Goal: Navigation & Orientation: Find specific page/section

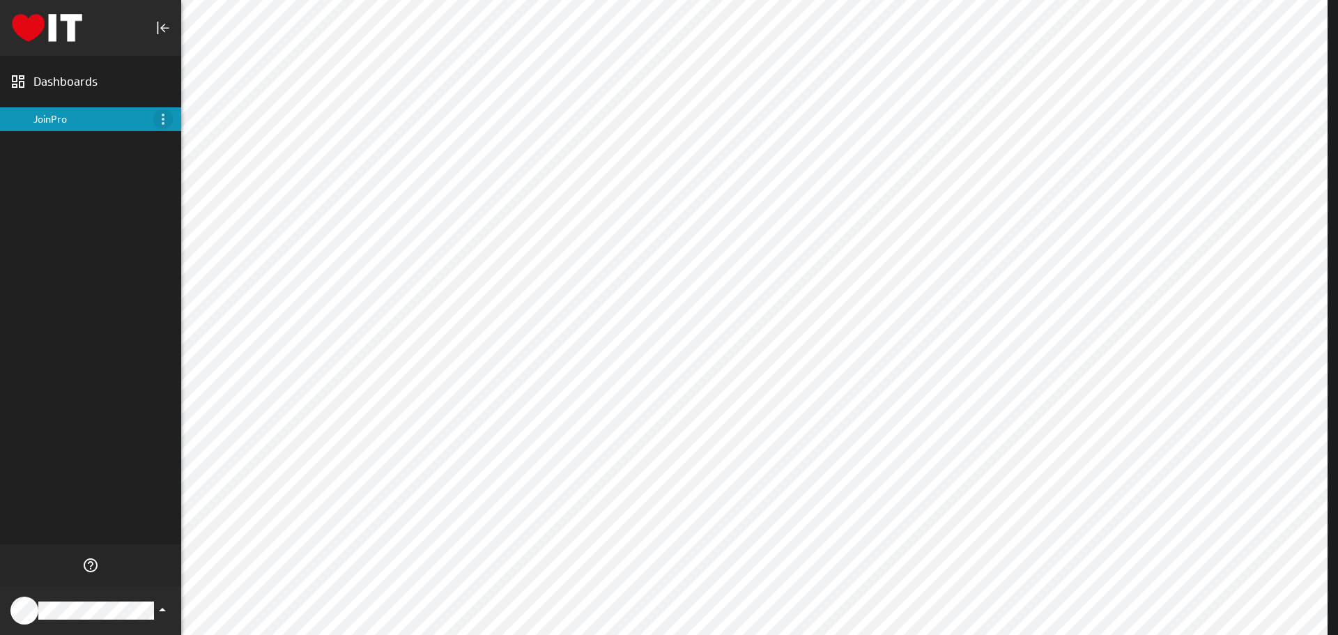
click at [167, 118] on icon "Menu" at bounding box center [163, 119] width 17 height 17
click at [52, 79] on div at bounding box center [669, 317] width 1338 height 635
click at [90, 120] on div "JoinPro" at bounding box center [91, 119] width 116 height 13
